Goal: Find specific page/section: Find specific page/section

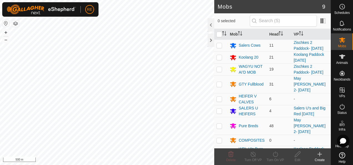
click at [5, 23] on button "button" at bounding box center [6, 23] width 7 height 7
click at [8, 34] on button "+" at bounding box center [6, 32] width 7 height 7
click at [338, 45] on span "Mobs" at bounding box center [342, 45] width 8 height 3
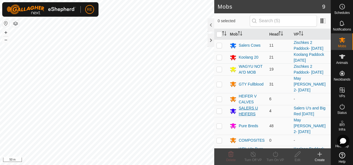
click at [250, 113] on div "SALERS U HEIFERS" at bounding box center [252, 111] width 26 height 12
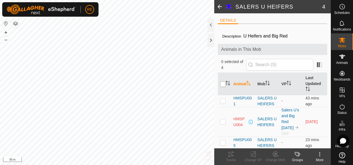
click at [223, 85] on input "checkbox" at bounding box center [223, 84] width 6 height 6
checkbox input "true"
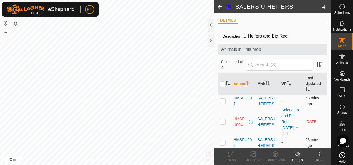
checkbox input "true"
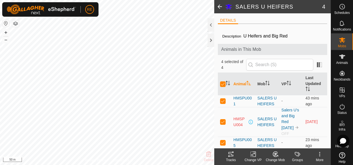
click at [253, 156] on icon at bounding box center [254, 154] width 3 height 5
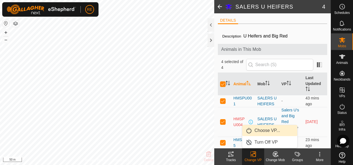
click at [276, 131] on link "Choose VP..." at bounding box center [270, 130] width 55 height 11
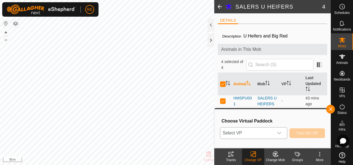
click at [282, 132] on icon "dropdown trigger" at bounding box center [279, 133] width 4 height 4
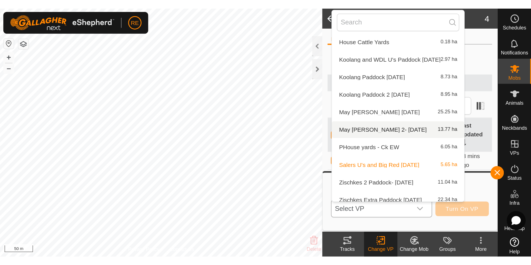
scroll to position [99, 0]
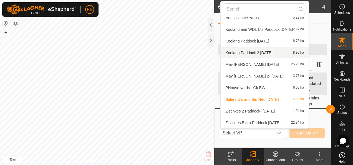
click at [218, 6] on span at bounding box center [219, 6] width 11 height 13
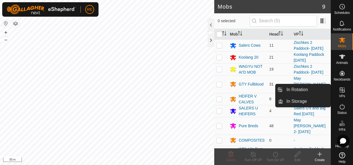
click at [341, 93] on icon at bounding box center [342, 90] width 7 height 7
click at [313, 87] on link "In Rotation" at bounding box center [307, 89] width 48 height 11
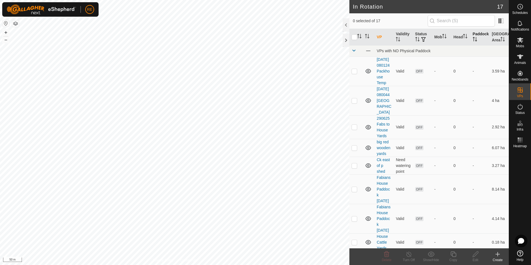
drag, startPoint x: 474, startPoint y: 37, endPoint x: 474, endPoint y: 33, distance: 3.4
click at [353, 33] on th "Paddock" at bounding box center [480, 37] width 19 height 17
drag, startPoint x: 474, startPoint y: 33, endPoint x: 478, endPoint y: 76, distance: 42.4
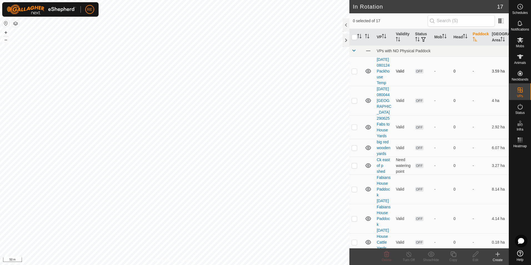
click at [353, 76] on table "VP Validity Status Mob Head Paddock [GEOGRAPHIC_DATA] Area VPs with NO Physical…" at bounding box center [429, 264] width 159 height 470
click at [353, 37] on th "VP" at bounding box center [384, 37] width 19 height 17
click at [353, 37] on button "button" at bounding box center [424, 40] width 8 height 6
click at [353, 81] on input "OFF" at bounding box center [424, 81] width 6 height 6
checkbox input "true"
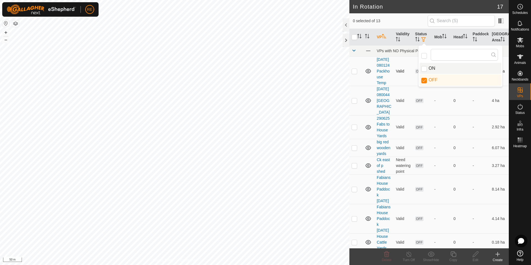
click at [353, 81] on td "Valid" at bounding box center [403, 70] width 19 height 29
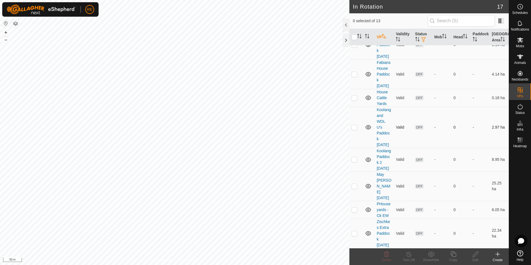
scroll to position [185, 0]
click at [353, 39] on icon "Activate to sort" at bounding box center [417, 39] width 4 height 4
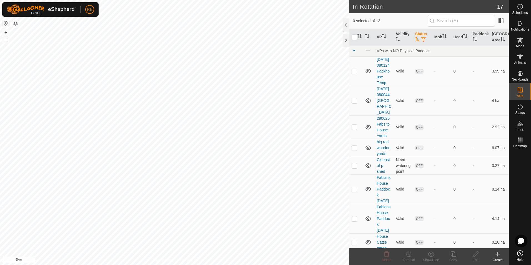
click at [353, 40] on span "button" at bounding box center [423, 39] width 4 height 4
click at [353, 57] on input "checkbox" at bounding box center [424, 56] width 6 height 6
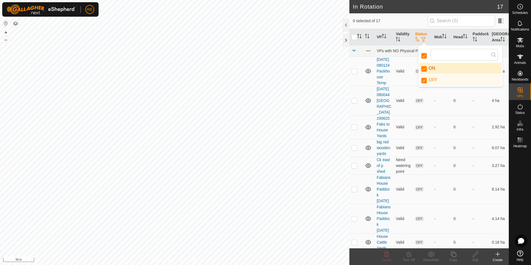
checkbox input "false"
checkbox input "true"
click at [353, 17] on div "0 selected of 17" at bounding box center [429, 21] width 153 height 12
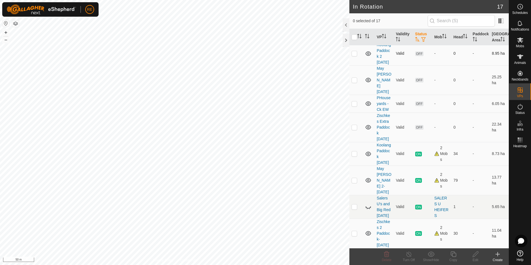
scroll to position [315, 0]
click at [353, 165] on icon at bounding box center [368, 207] width 7 height 7
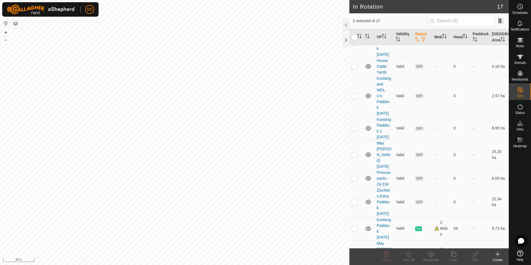
scroll to position [0, 0]
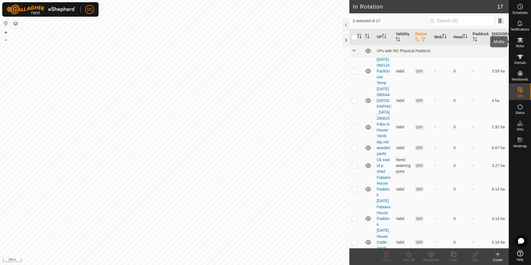
click at [353, 42] on icon at bounding box center [520, 40] width 7 height 7
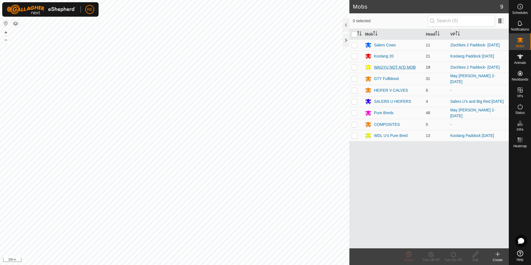
click at [353, 69] on div "WAGYU NOT AI'D MOB" at bounding box center [395, 67] width 42 height 6
